Goal: Navigation & Orientation: Find specific page/section

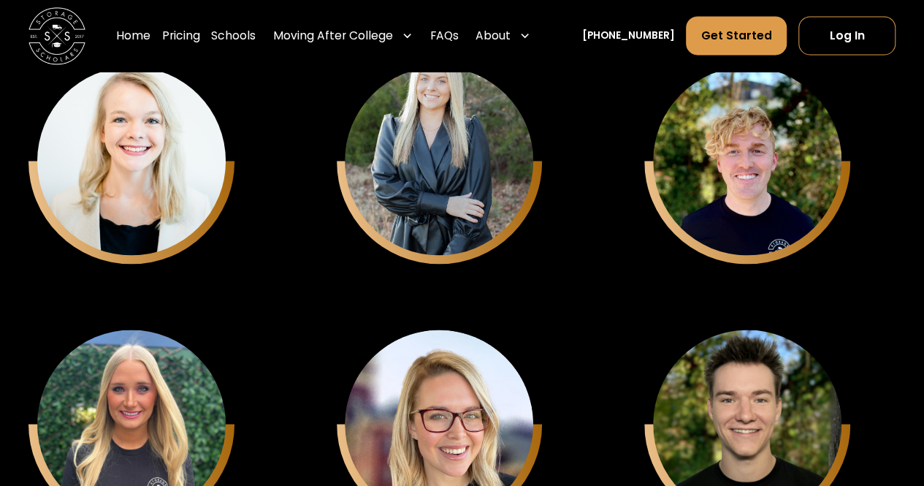
scroll to position [3888, 0]
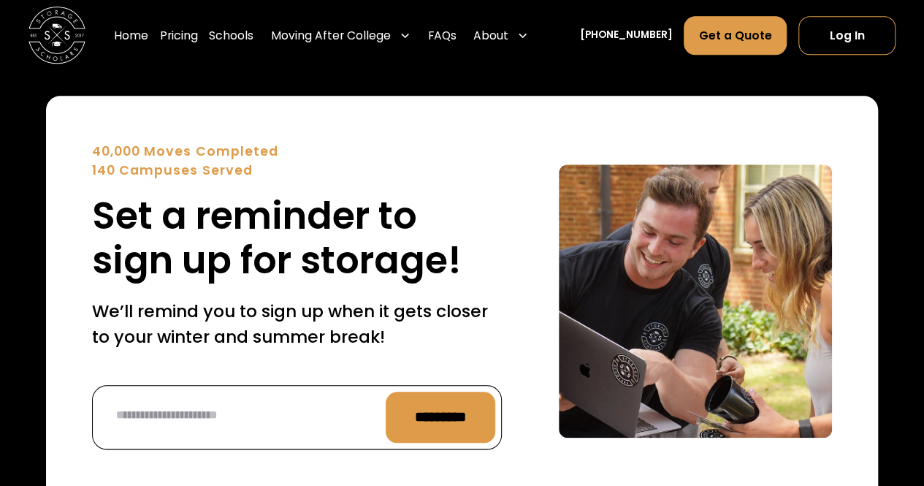
scroll to position [6053, 0]
